Goal: Task Accomplishment & Management: Manage account settings

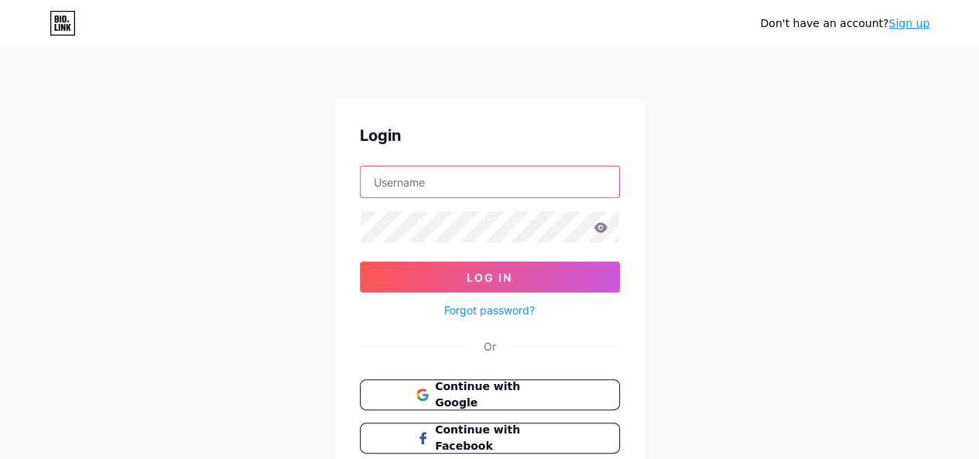
type input "[EMAIL_ADDRESS][DOMAIN_NAME]"
click at [604, 226] on icon at bounding box center [599, 227] width 13 height 10
click at [603, 226] on icon at bounding box center [599, 227] width 13 height 10
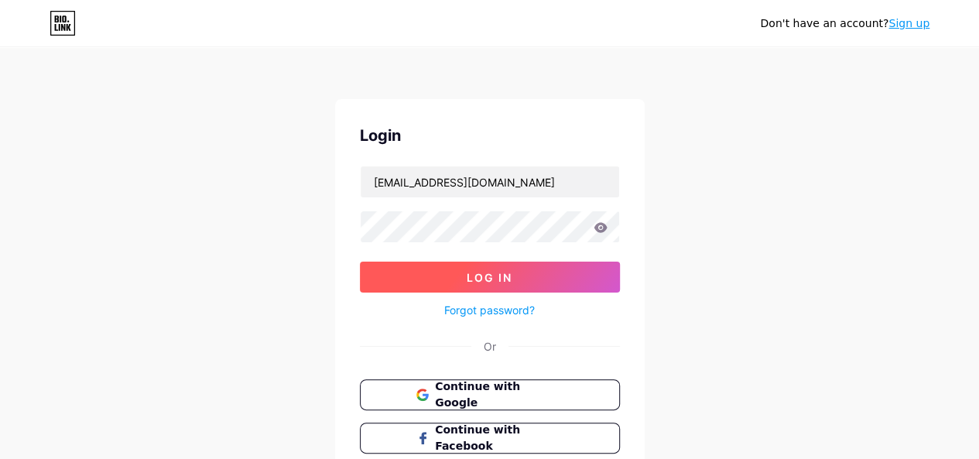
click at [537, 264] on button "Log In" at bounding box center [490, 277] width 260 height 31
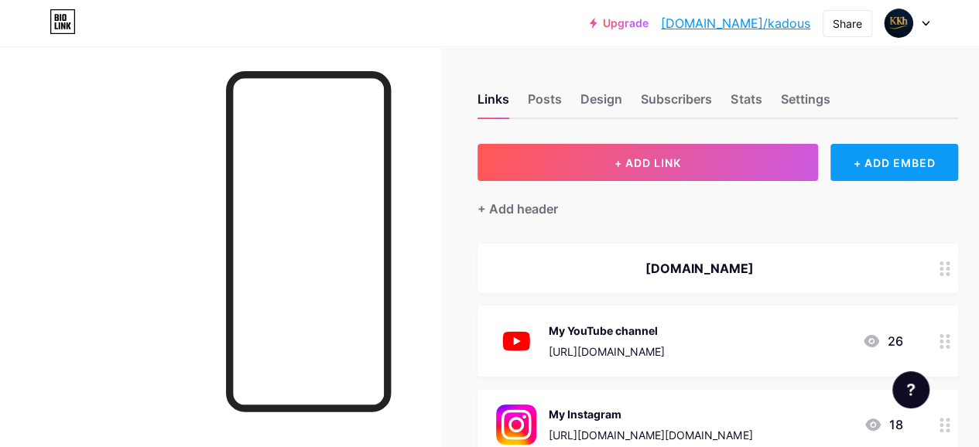
click at [882, 164] on div "+ ADD EMBED" at bounding box center [894, 162] width 128 height 37
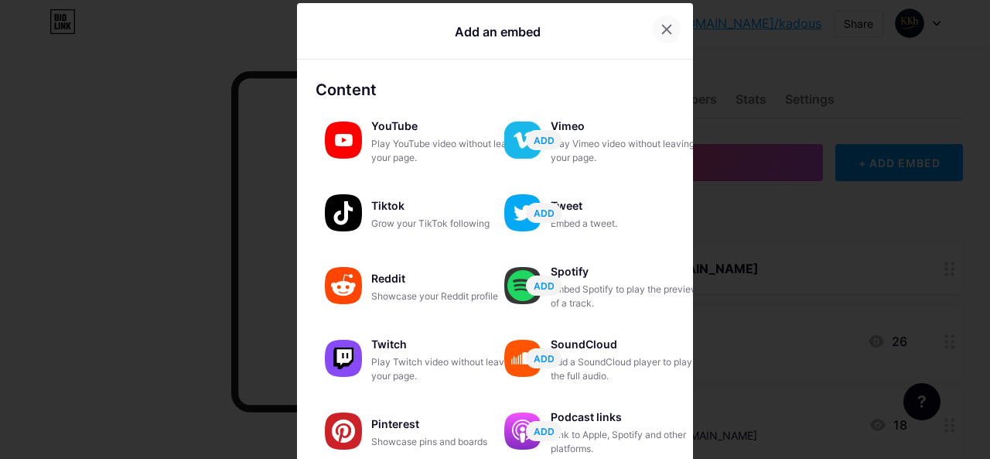
click at [663, 27] on icon at bounding box center [667, 30] width 9 height 9
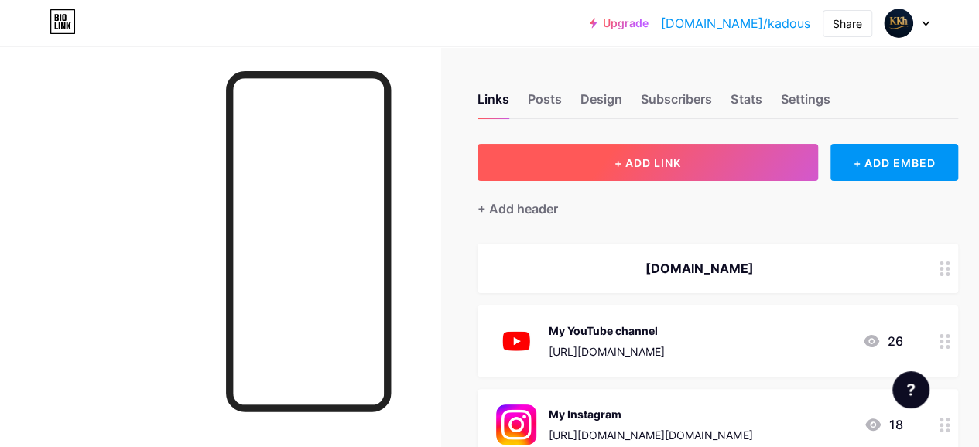
click at [681, 163] on span "+ ADD LINK" at bounding box center [647, 162] width 67 height 13
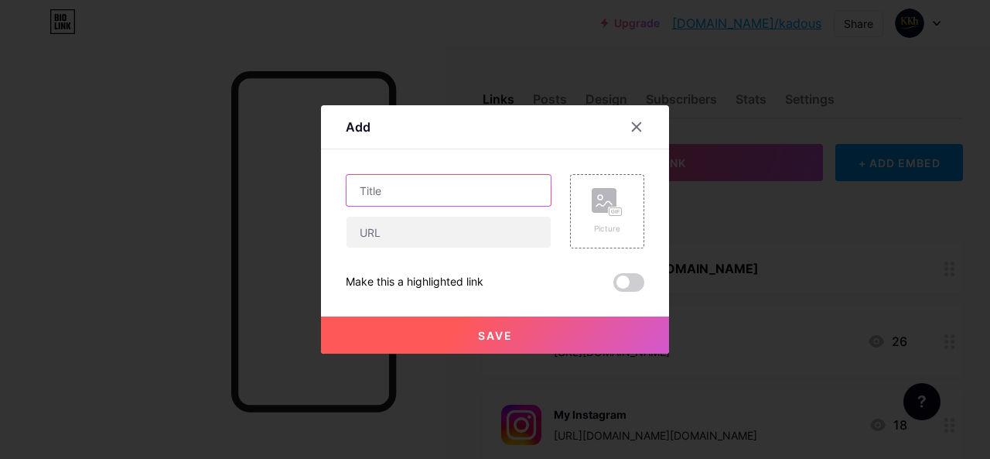
click at [464, 186] on input "text" at bounding box center [449, 190] width 204 height 31
drag, startPoint x: 381, startPoint y: 188, endPoint x: 364, endPoint y: 188, distance: 17.8
click at [364, 188] on input "text" at bounding box center [449, 190] width 204 height 31
type input "m"
paste input "Bluesky"
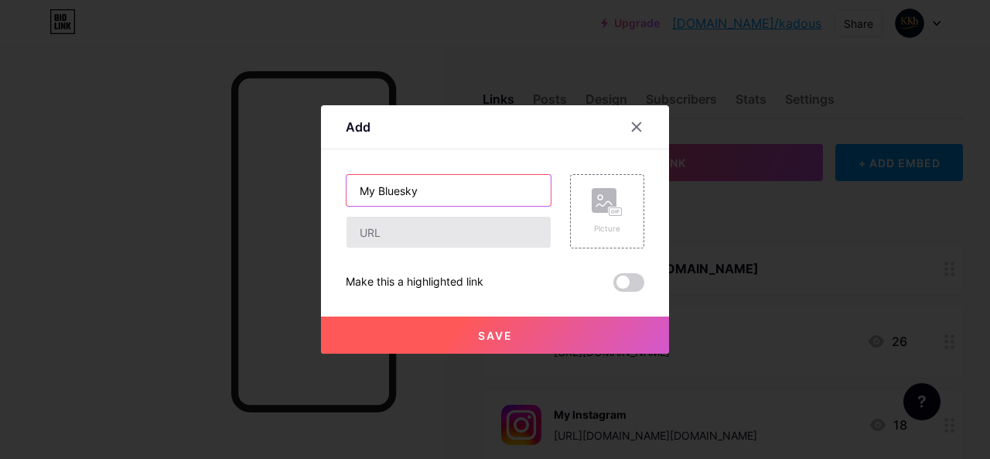
type input "My Bluesky"
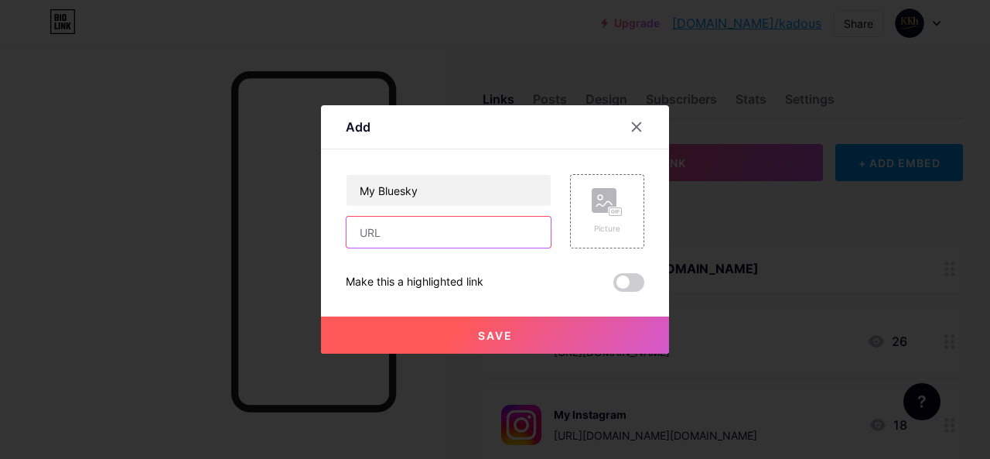
click at [425, 230] on input "text" at bounding box center [449, 232] width 204 height 31
paste input "[URL][DOMAIN_NAME][DOMAIN_NAME]"
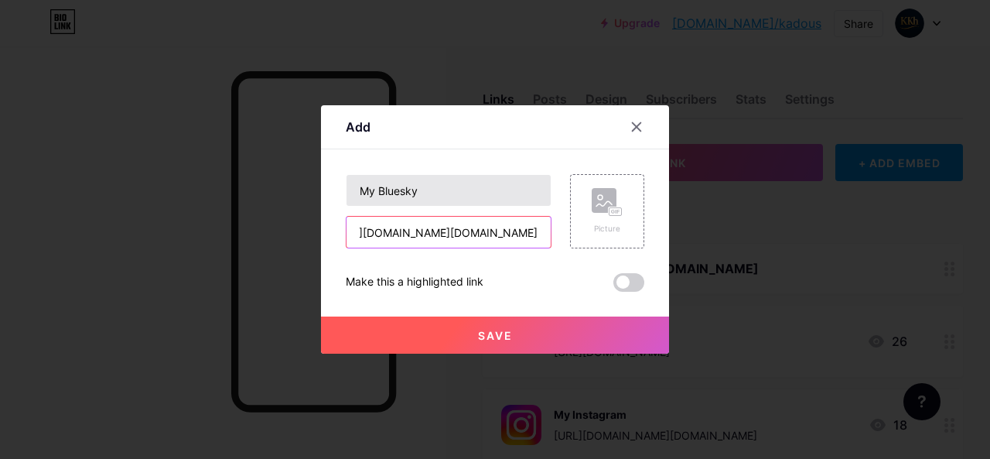
type input "[URL][DOMAIN_NAME][DOMAIN_NAME]"
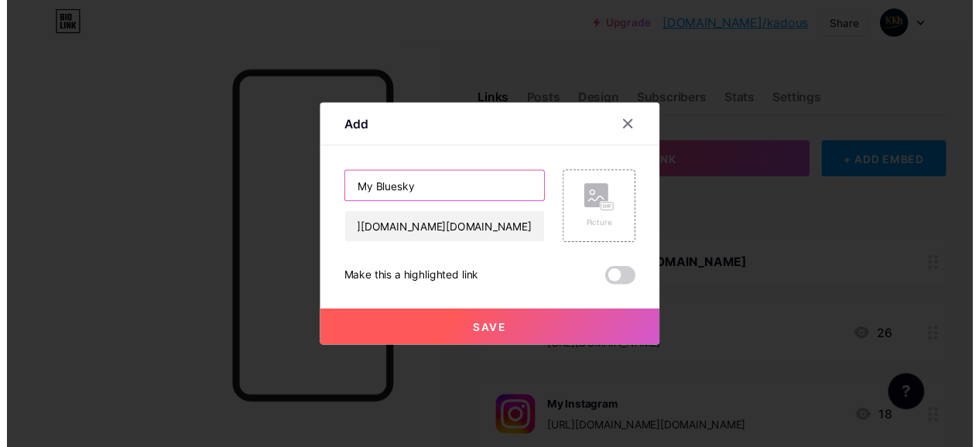
scroll to position [0, 0]
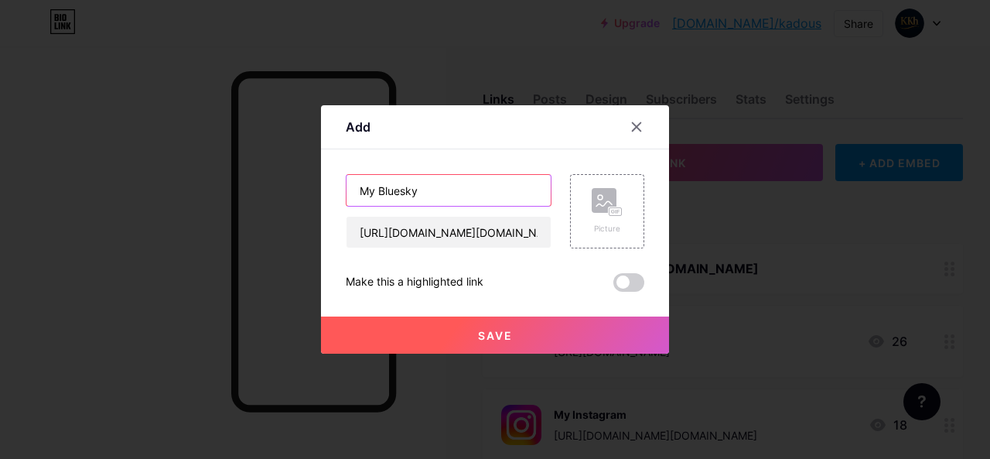
drag, startPoint x: 422, startPoint y: 188, endPoint x: 379, endPoint y: 187, distance: 43.3
click at [379, 187] on input "My Bluesky" at bounding box center [449, 190] width 204 height 31
click at [439, 190] on input "My Bluesky" at bounding box center [449, 190] width 204 height 31
drag, startPoint x: 439, startPoint y: 190, endPoint x: 349, endPoint y: 188, distance: 89.8
click at [349, 188] on input "My Bluesky" at bounding box center [449, 190] width 204 height 31
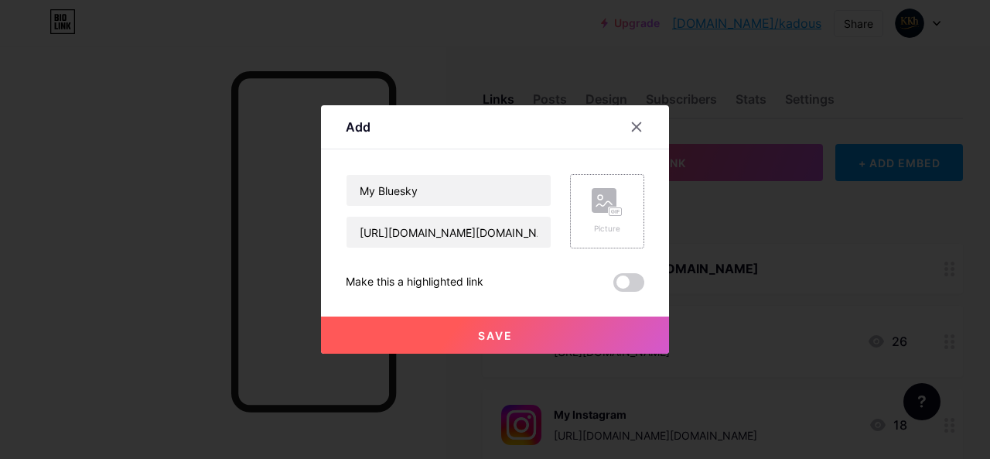
click at [605, 208] on rect at bounding box center [604, 200] width 25 height 25
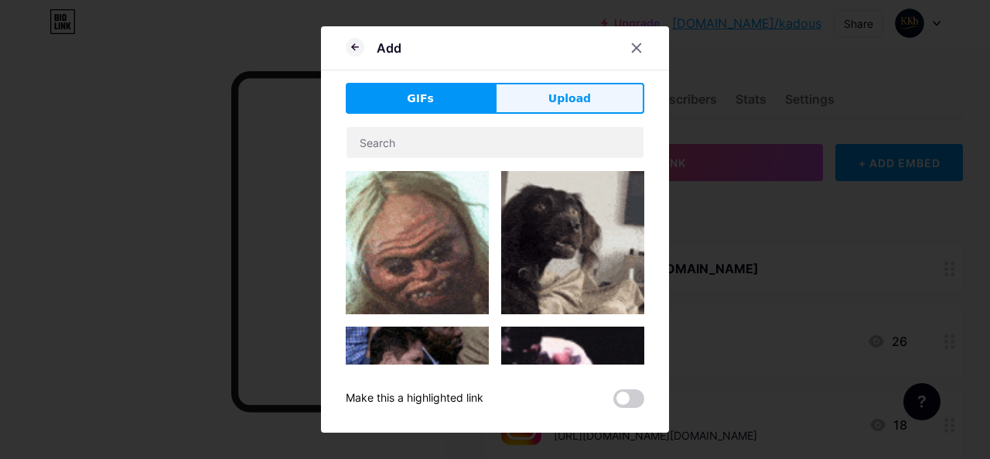
click at [551, 97] on span "Upload" at bounding box center [570, 99] width 43 height 16
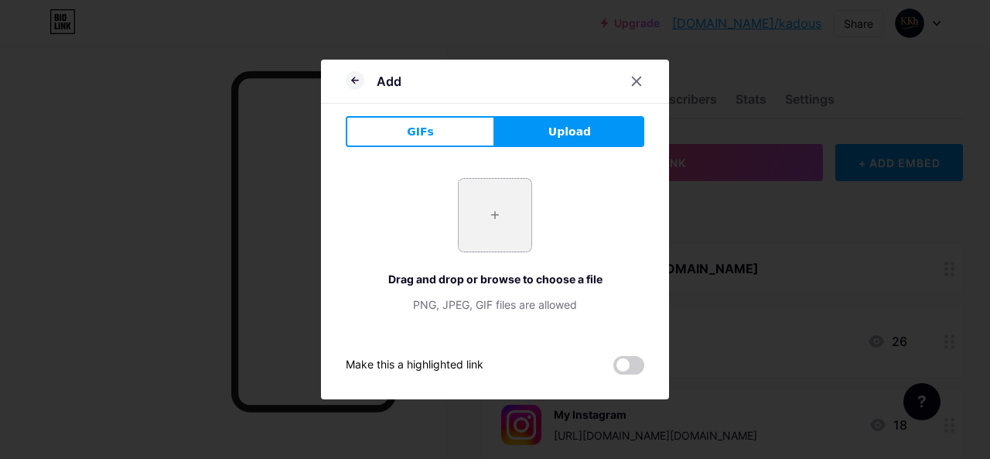
click at [501, 213] on input "file" at bounding box center [495, 215] width 73 height 73
type input "C:\fakepath\téléchargement.jpeg"
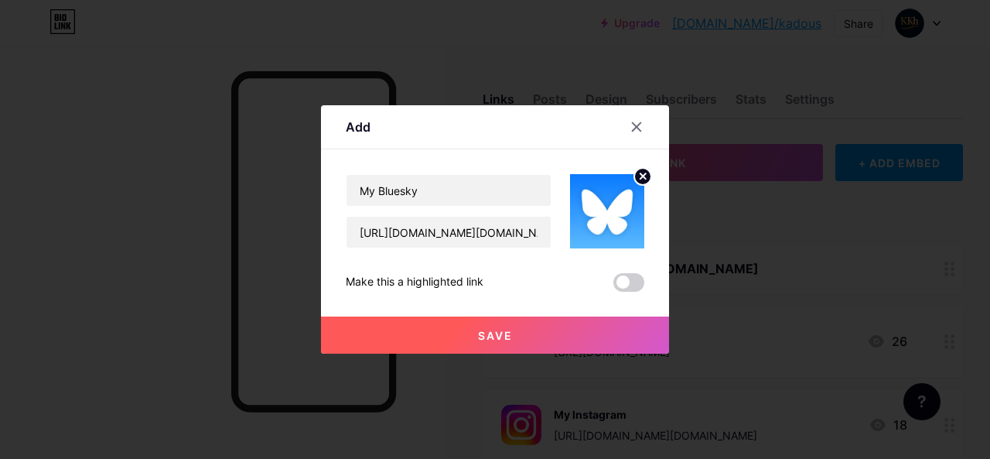
click at [507, 333] on span "Save" at bounding box center [495, 335] width 35 height 13
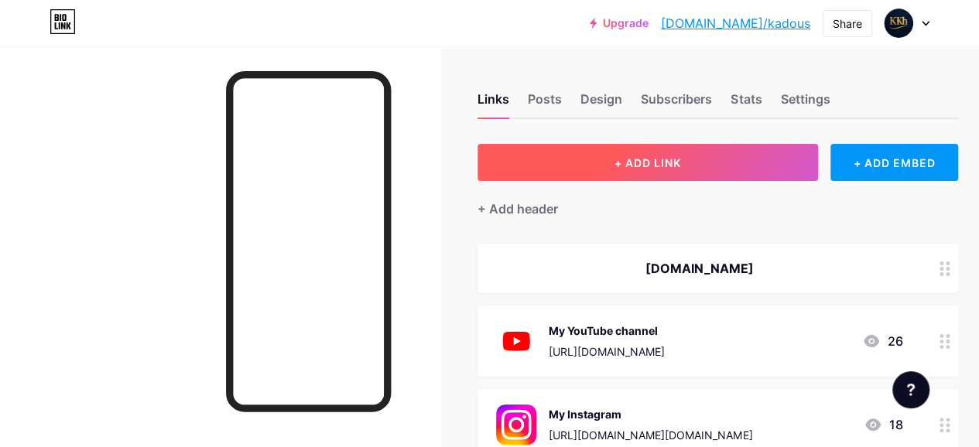
click at [676, 155] on button "+ ADD LINK" at bounding box center [647, 162] width 340 height 37
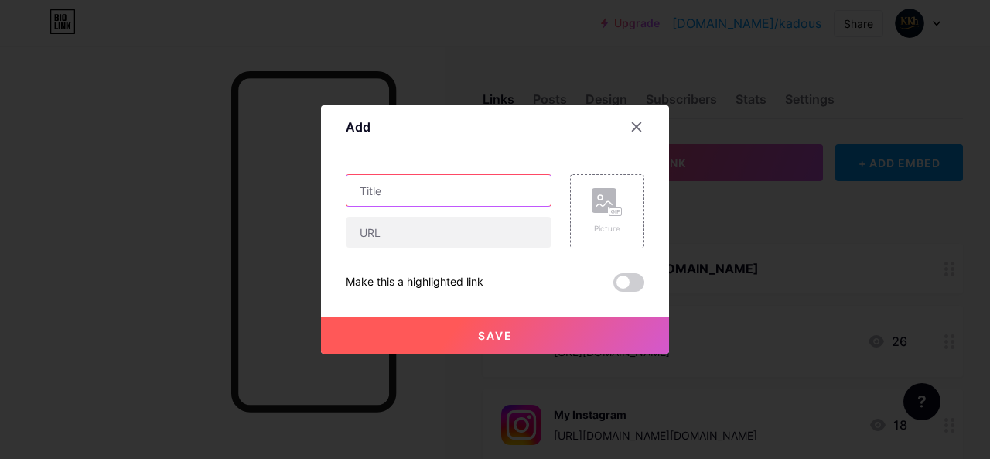
click at [384, 190] on input "text" at bounding box center [449, 190] width 204 height 31
drag, startPoint x: 422, startPoint y: 200, endPoint x: 336, endPoint y: 185, distance: 87.3
click at [336, 185] on div "Add Content YouTube Play YouTube video without leaving your page. ADD Vimeo Pla…" at bounding box center [495, 229] width 348 height 248
type input "*"
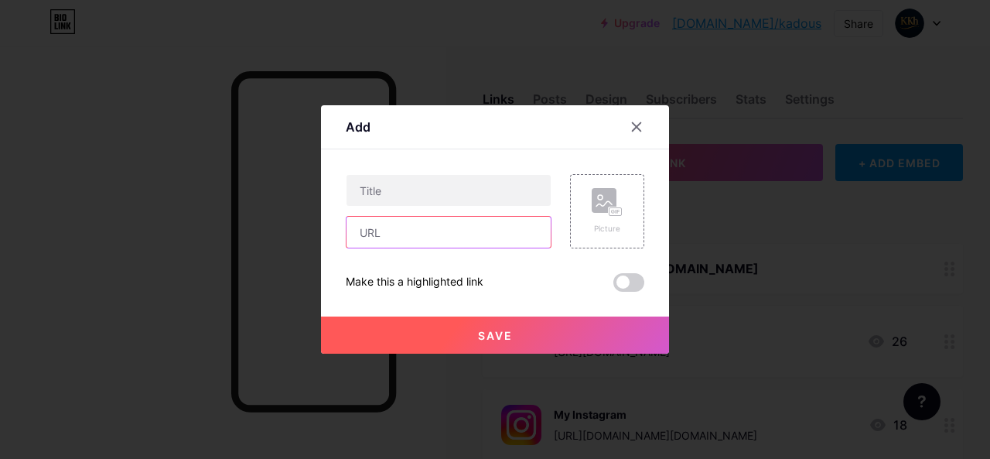
click at [385, 227] on input "text" at bounding box center [449, 232] width 204 height 31
paste input "[URL][DOMAIN_NAME][DOMAIN_NAME]"
type input "[URL][DOMAIN_NAME][DOMAIN_NAME]"
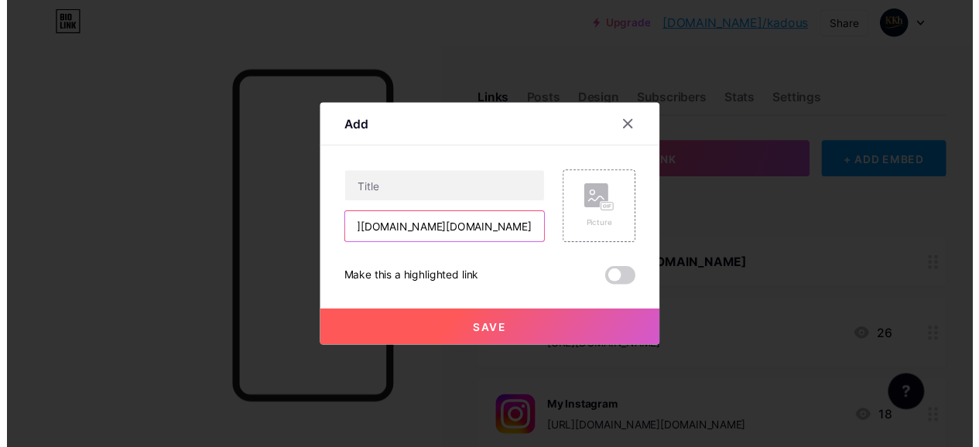
scroll to position [0, 0]
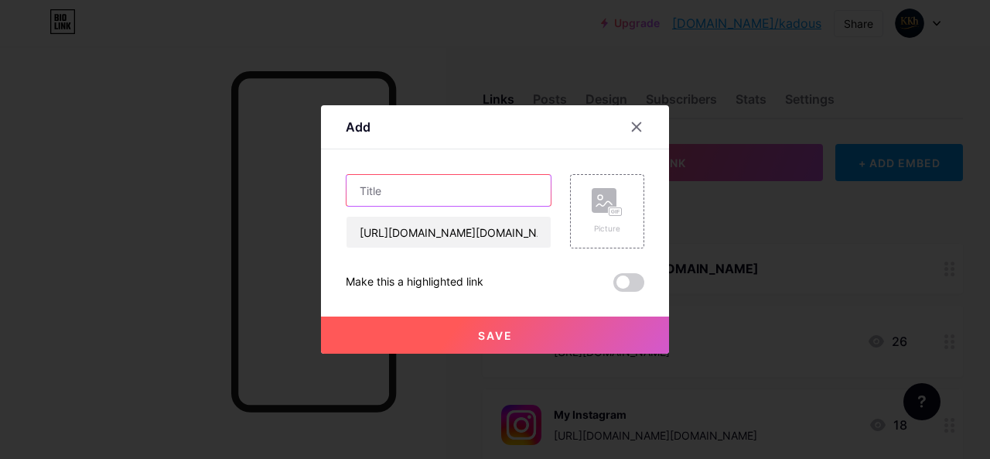
click at [392, 192] on input "text" at bounding box center [449, 190] width 204 height 31
paste input "Threads"
type input "My Threads"
click at [614, 208] on rect at bounding box center [616, 212] width 12 height 8
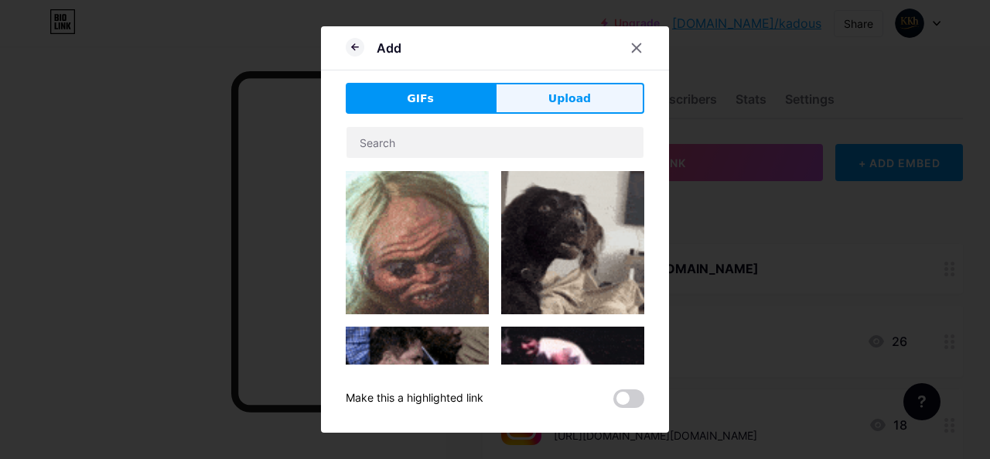
click at [536, 100] on button "Upload" at bounding box center [569, 98] width 149 height 31
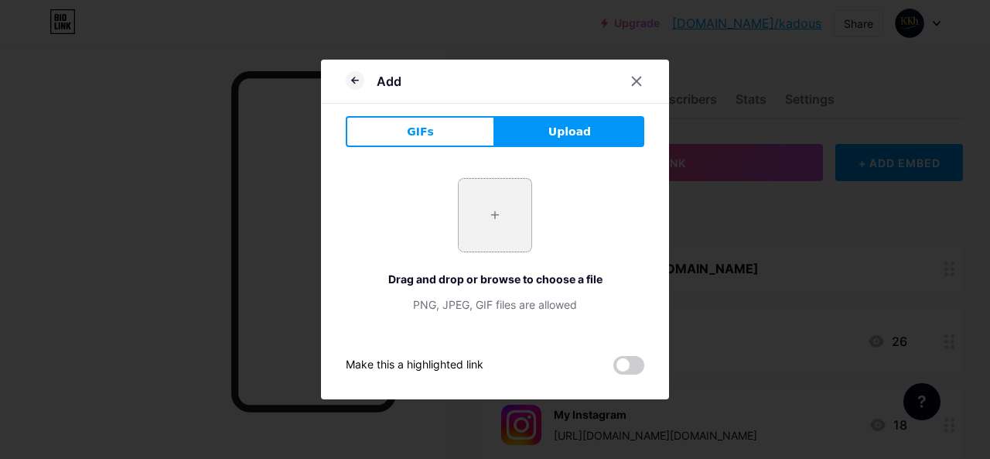
click at [497, 195] on input "file" at bounding box center [495, 215] width 73 height 73
type input "C:\fakepath\téléchargement.png"
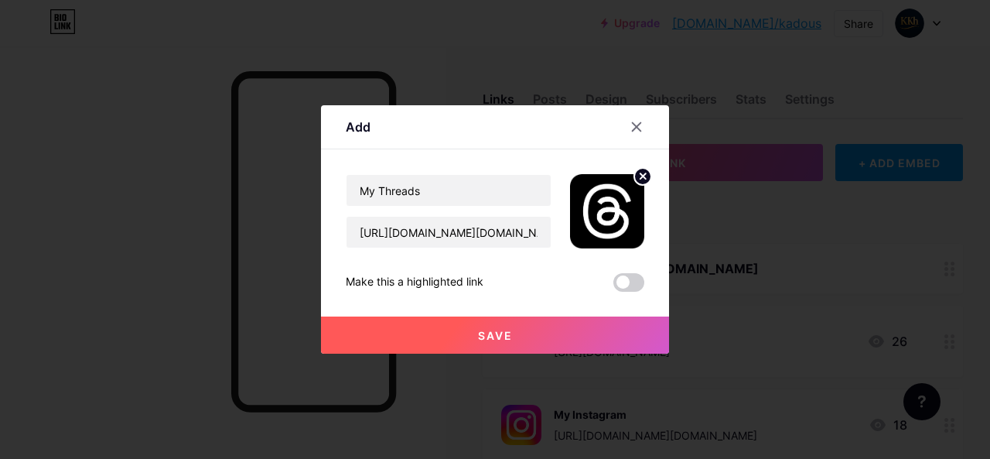
click at [495, 331] on span "Save" at bounding box center [495, 335] width 35 height 13
